Goal: Information Seeking & Learning: Learn about a topic

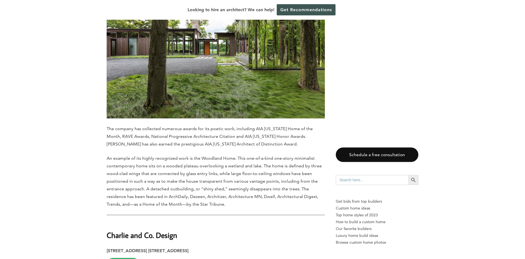
scroll to position [1254, 0]
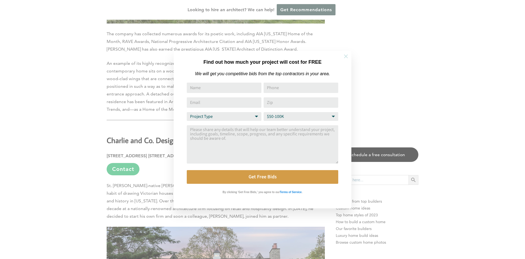
click at [346, 55] on icon at bounding box center [346, 56] width 4 height 4
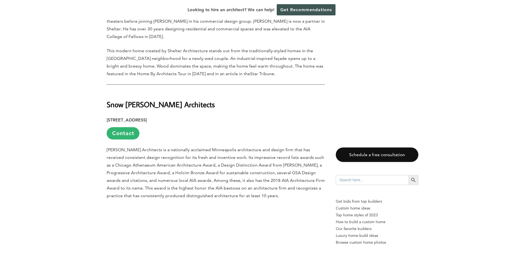
scroll to position [4068, 0]
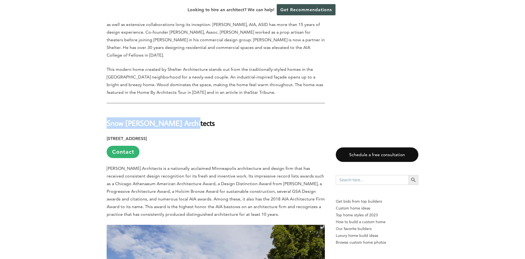
drag, startPoint x: 186, startPoint y: 62, endPoint x: 103, endPoint y: 60, distance: 83.6
copy strong "Snow [PERSON_NAME] Architects"
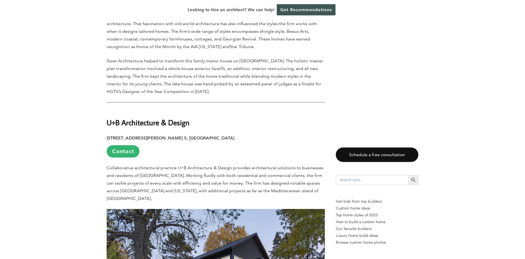
scroll to position [5072, 0]
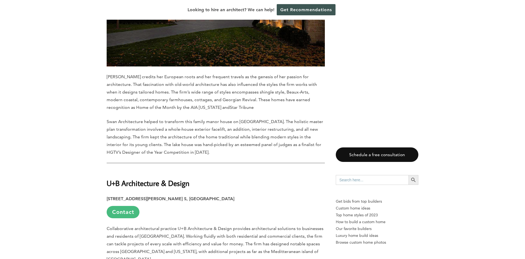
click at [124, 206] on link "Contact" at bounding box center [123, 212] width 33 height 12
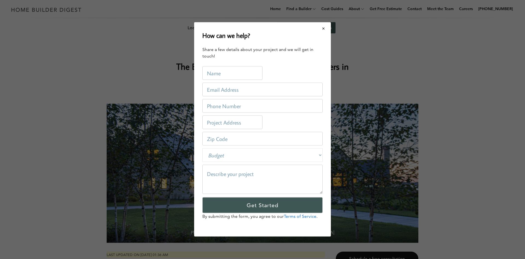
click at [324, 26] on button "Close modal" at bounding box center [323, 28] width 14 height 11
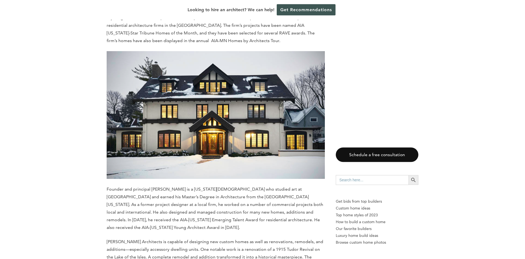
scroll to position [1700, 0]
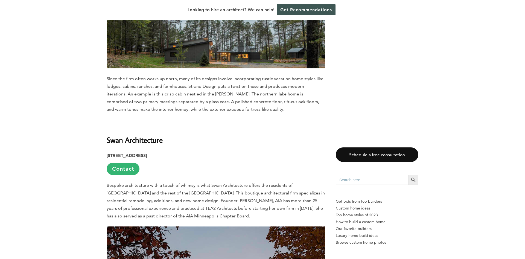
scroll to position [5434, 0]
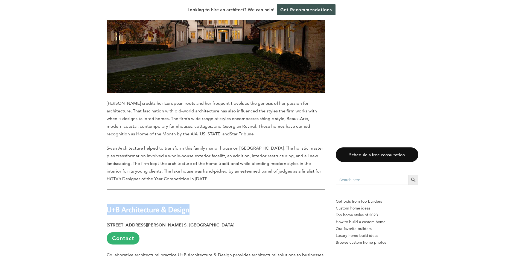
drag, startPoint x: 198, startPoint y: 135, endPoint x: 103, endPoint y: 140, distance: 94.9
copy strong "U+B Architecture & Design"
